Goal: Task Accomplishment & Management: Use online tool/utility

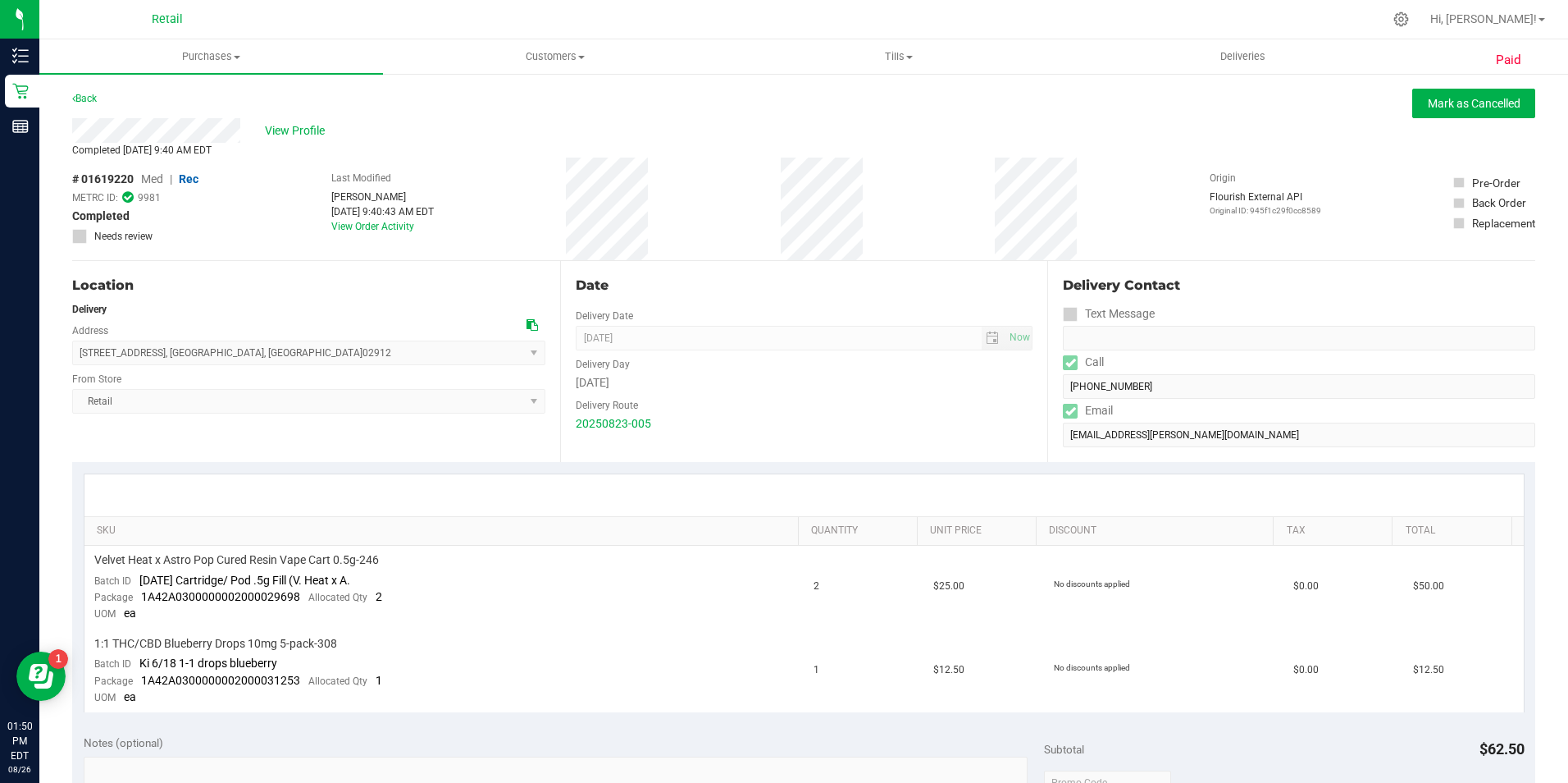
click at [286, 75] on div "Paid Back [PERSON_NAME] as Cancelled View Profile Completed [DATE] 9:40 AM EDT …" at bounding box center [803, 752] width 1528 height 1360
drag, startPoint x: 247, startPoint y: 69, endPoint x: 234, endPoint y: 67, distance: 13.2
click at [246, 69] on uib-tab-heading "Purchases Summary of purchases Fulfillment All purchases" at bounding box center [211, 57] width 343 height 35
click at [111, 117] on span "Fulfillment" at bounding box center [89, 118] width 101 height 14
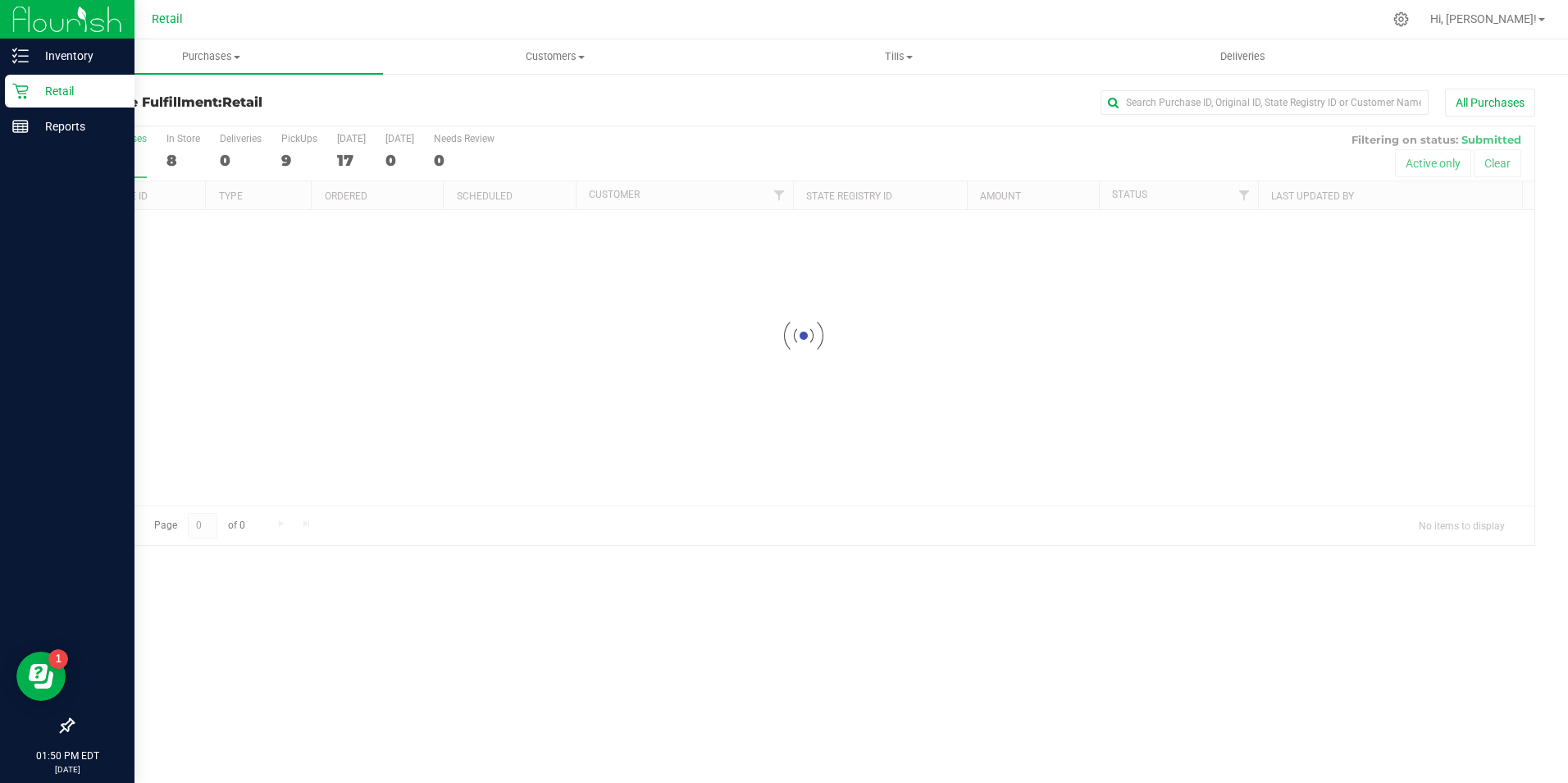
click at [28, 92] on p "Retail" at bounding box center [78, 91] width 99 height 20
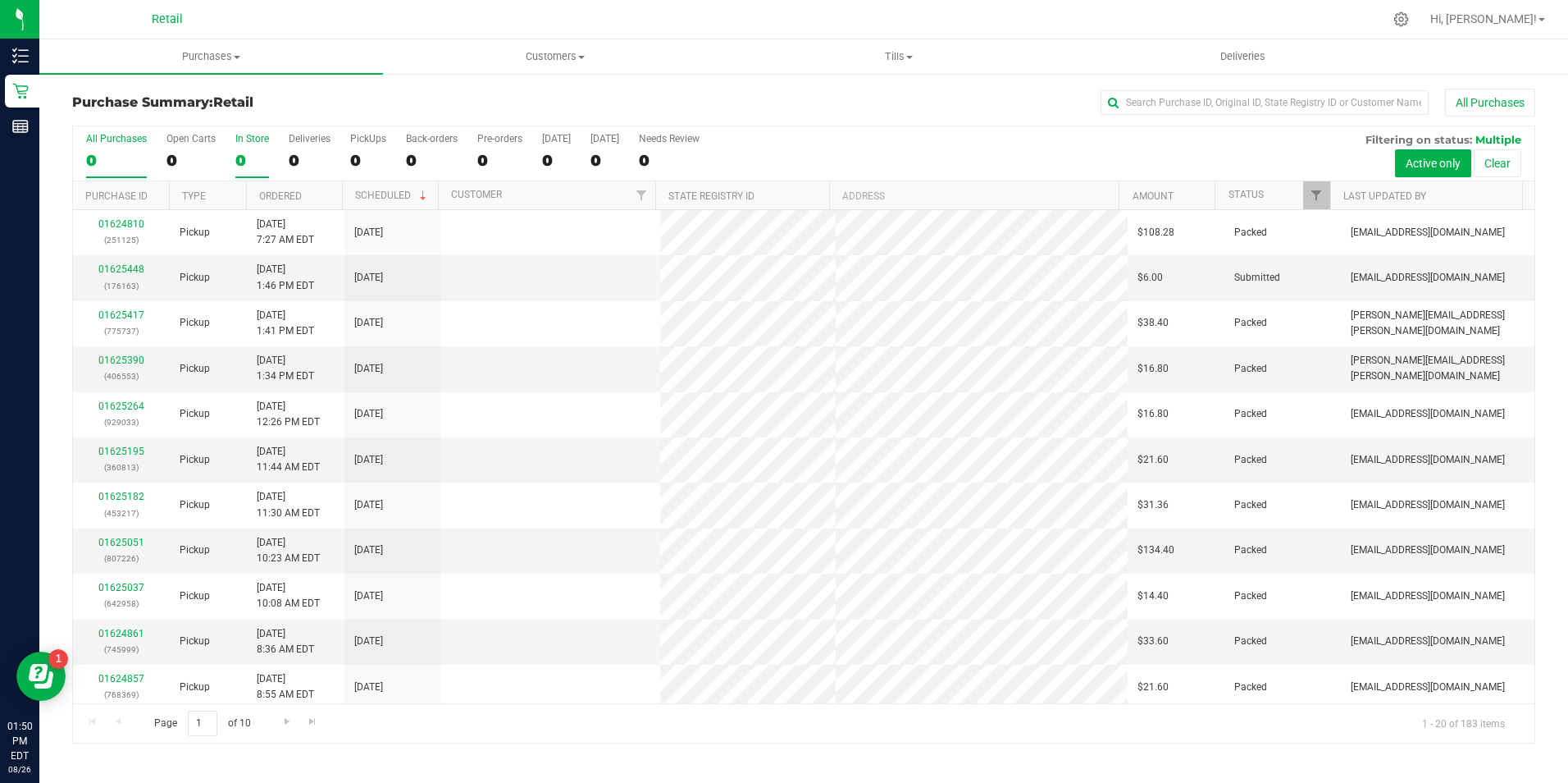
click at [240, 151] on div "0" at bounding box center [252, 160] width 34 height 19
click at [0, 0] on input "In Store 0" at bounding box center [0, 0] width 0 height 0
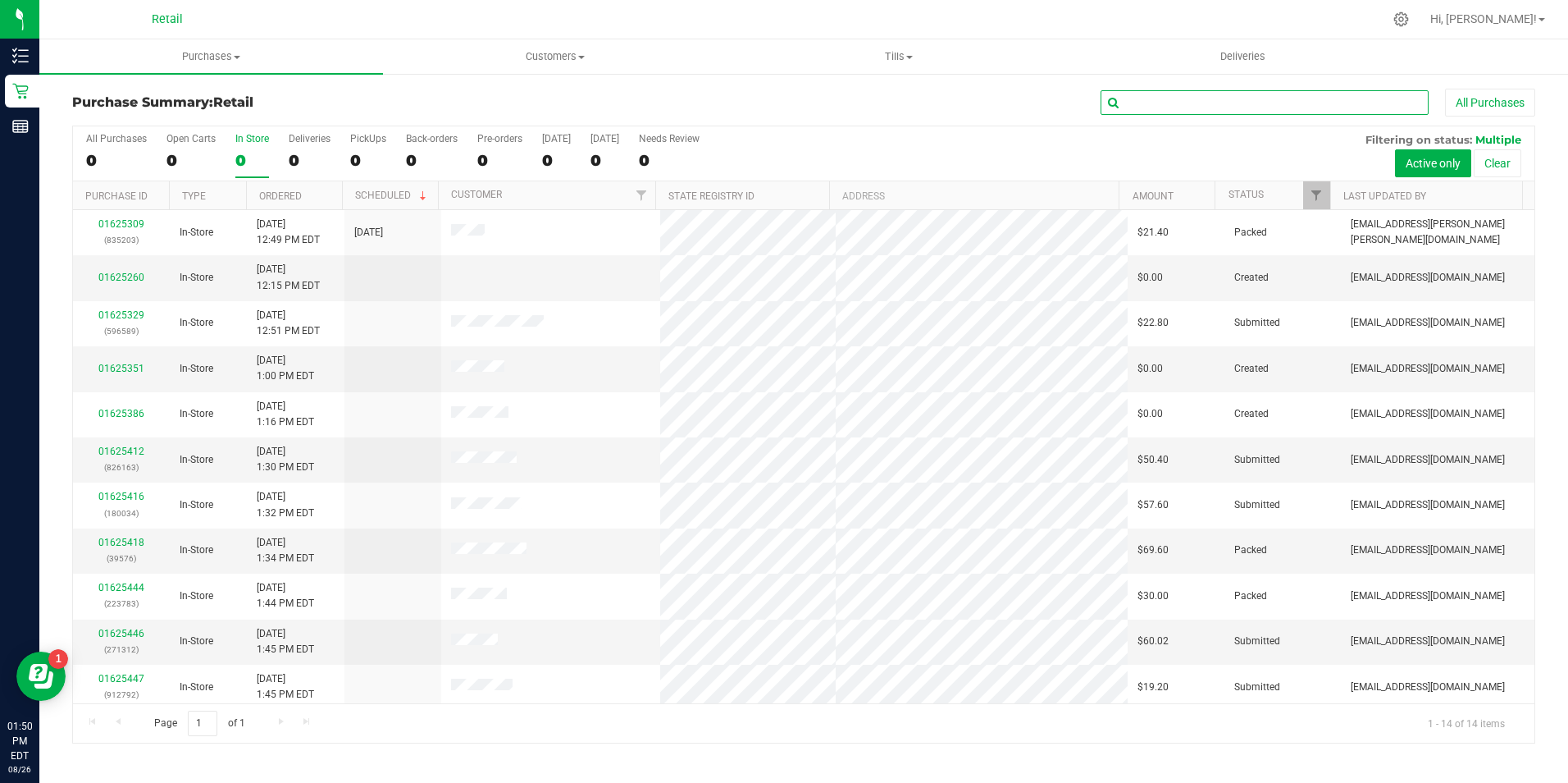
click at [1175, 109] on input "text" at bounding box center [1264, 102] width 328 height 25
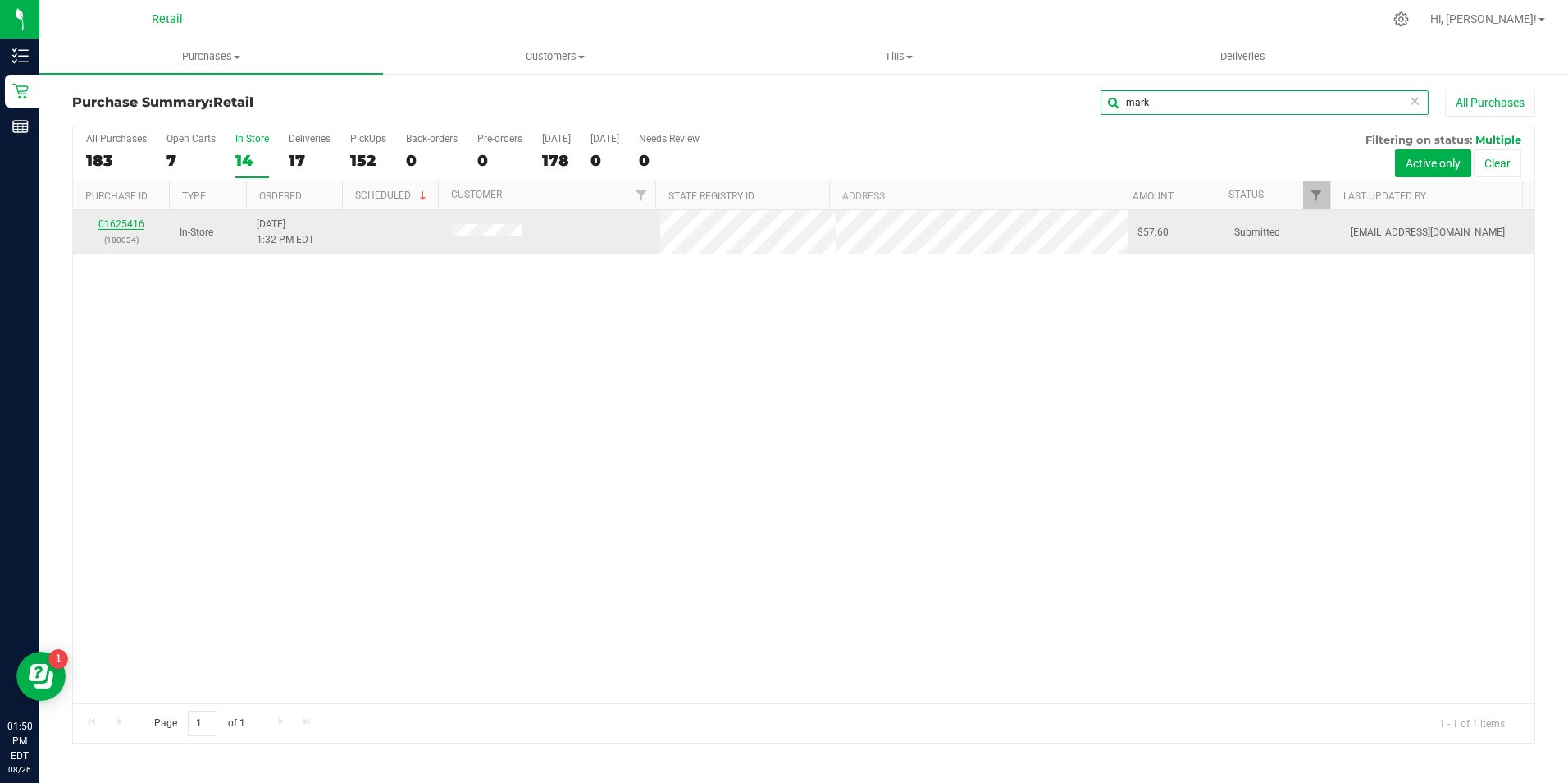
type input "mark"
click at [132, 223] on link "01625416" at bounding box center [121, 224] width 46 height 12
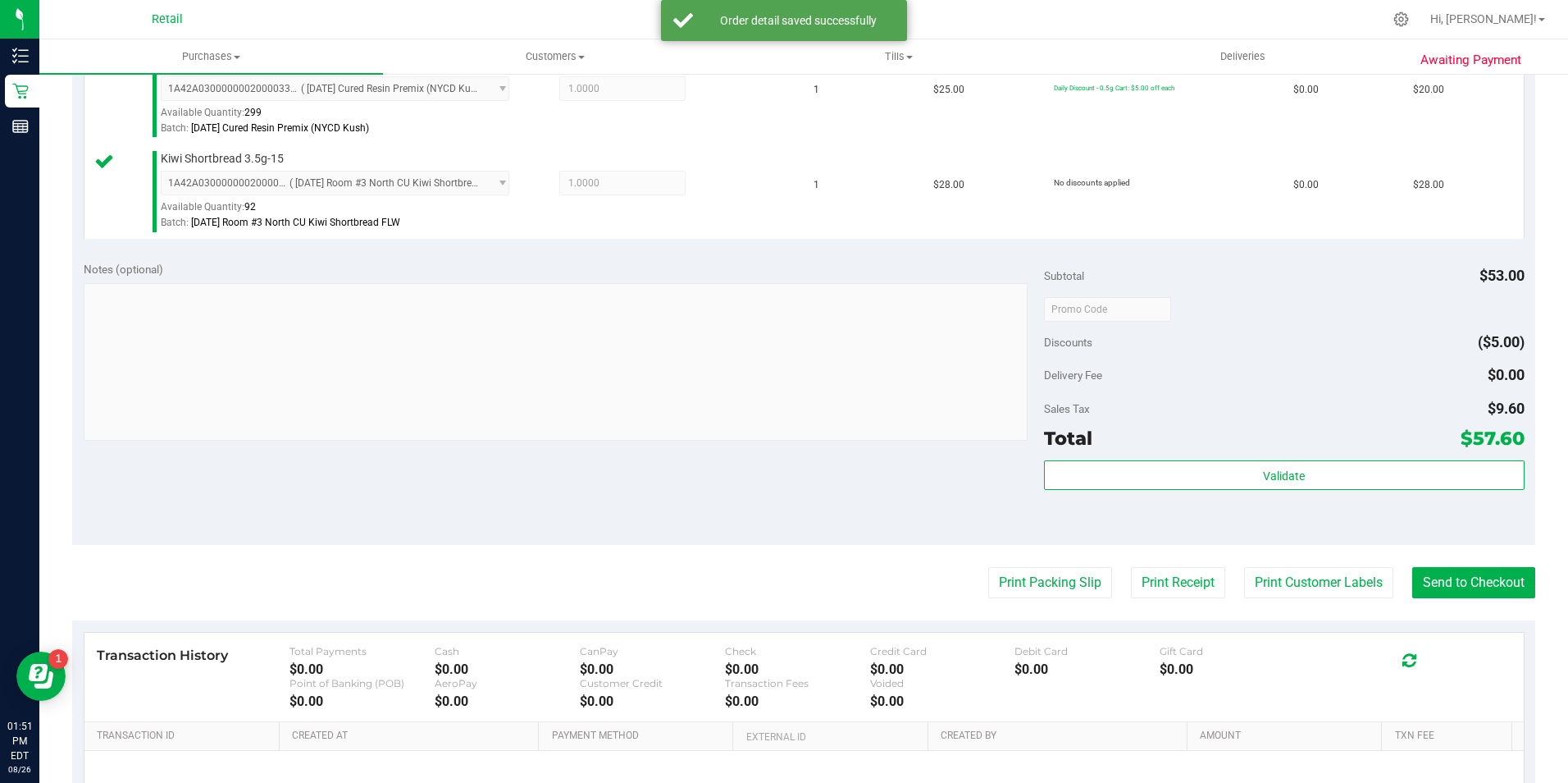
scroll to position [505, 0]
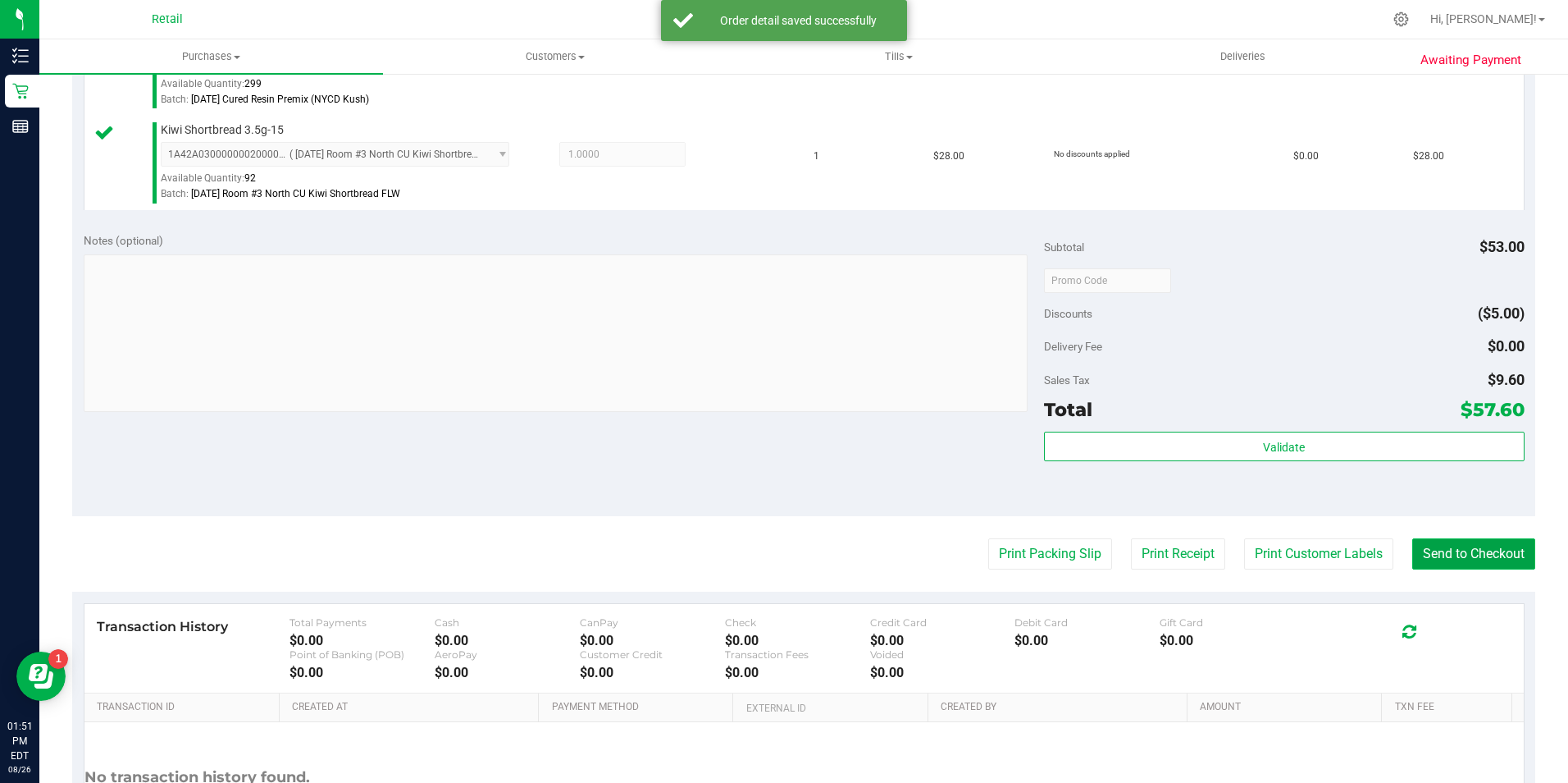
click at [1500, 565] on button "Send to Checkout" at bounding box center [1473, 554] width 123 height 31
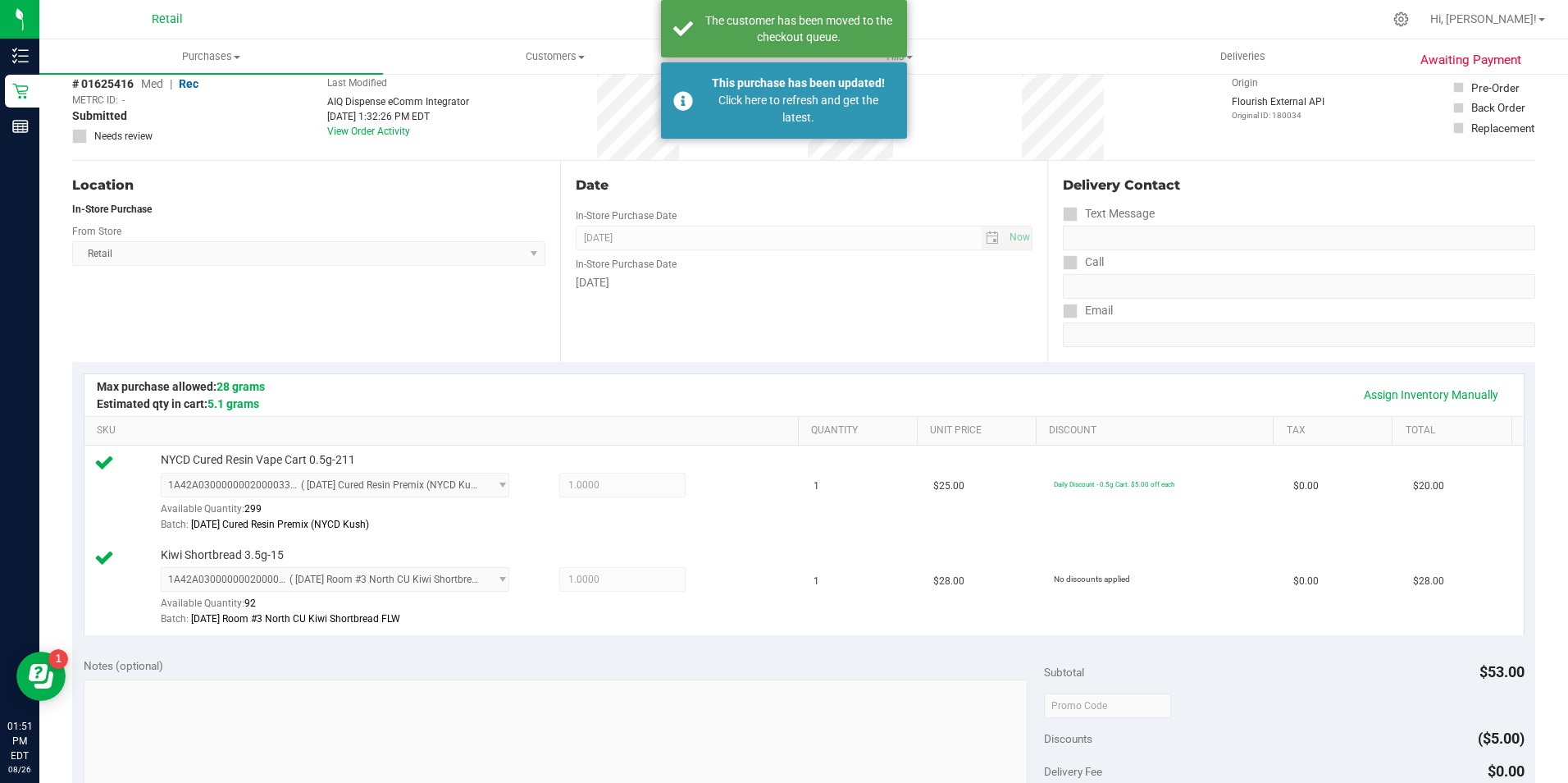
scroll to position [0, 0]
